Goal: Task Accomplishment & Management: Manage account settings

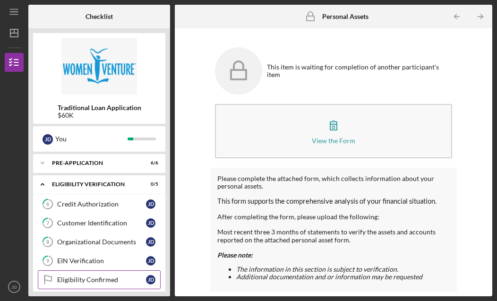
click at [74, 277] on div "Eligibility Confirmed" at bounding box center [101, 280] width 89 height 8
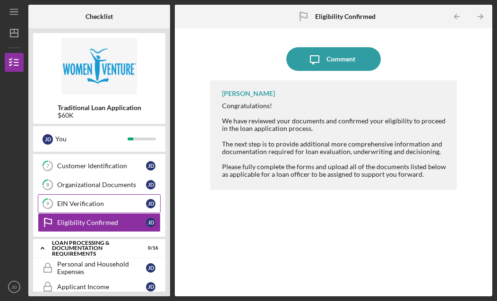
scroll to position [63, 0]
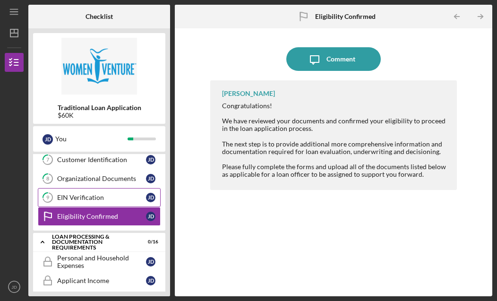
click at [82, 259] on div "Personal and Household Expenses" at bounding box center [101, 261] width 89 height 15
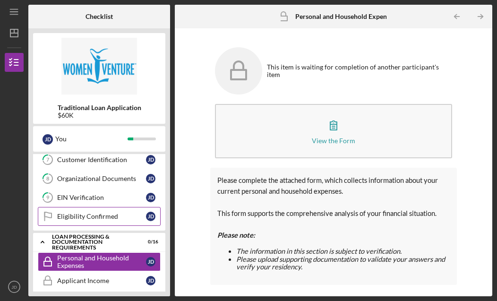
click at [66, 217] on div "Eligibility Confirmed" at bounding box center [101, 217] width 89 height 8
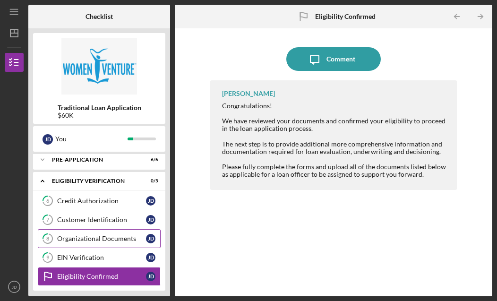
scroll to position [3, 0]
click at [39, 181] on icon "Icon/Expander" at bounding box center [42, 181] width 19 height 19
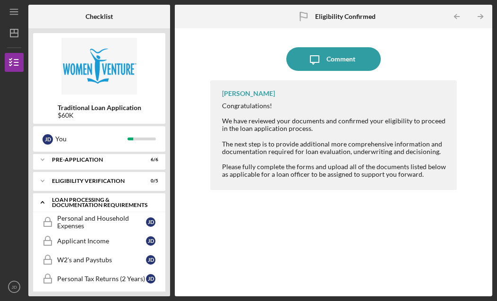
click at [78, 203] on div "Loan Processing & Documentation Requirements" at bounding box center [103, 202] width 102 height 11
